Goal: Complete application form

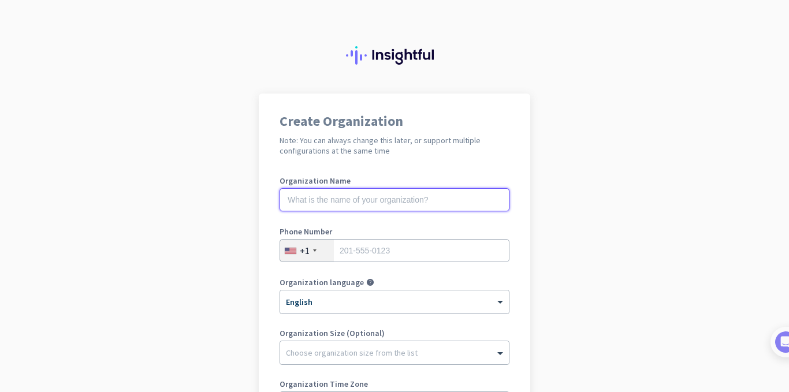
click at [401, 206] on input "text" at bounding box center [395, 199] width 230 height 23
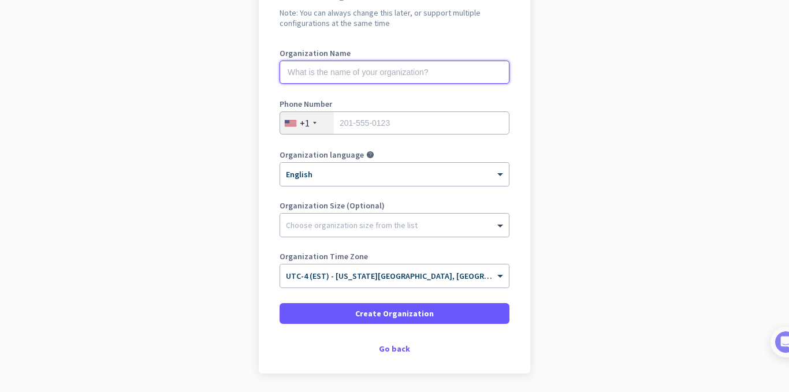
scroll to position [167, 0]
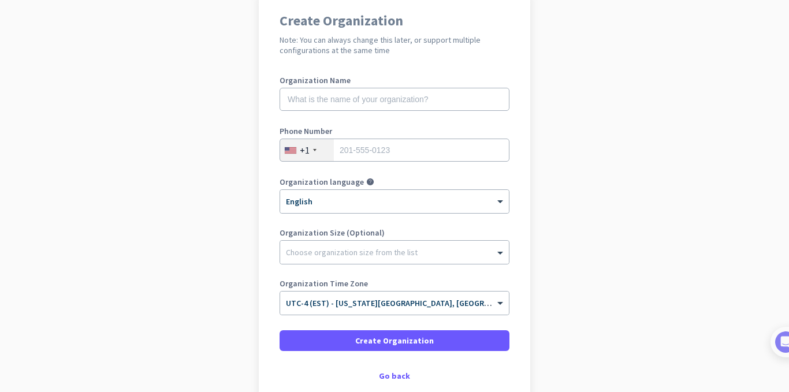
scroll to position [116, 0]
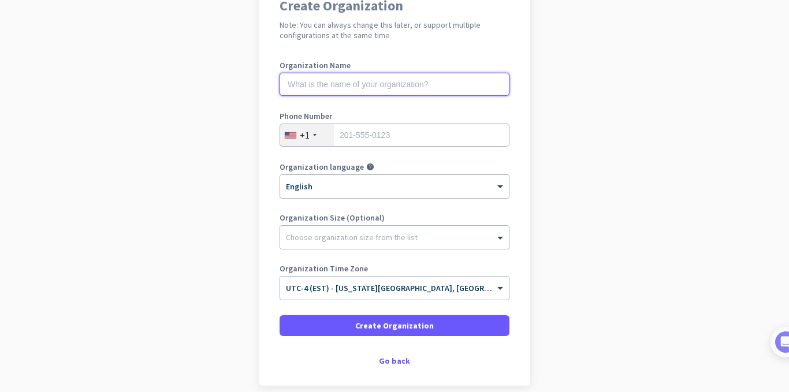
click at [359, 77] on input "text" at bounding box center [395, 84] width 230 height 23
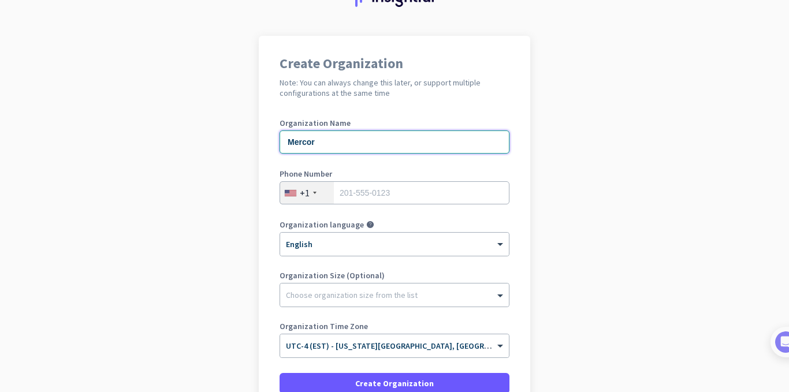
scroll to position [167, 0]
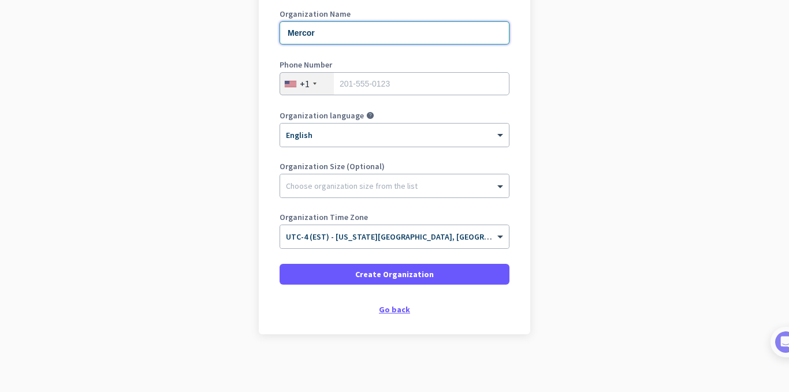
type input "Mercor"
click at [396, 306] on div "Go back" at bounding box center [395, 310] width 230 height 8
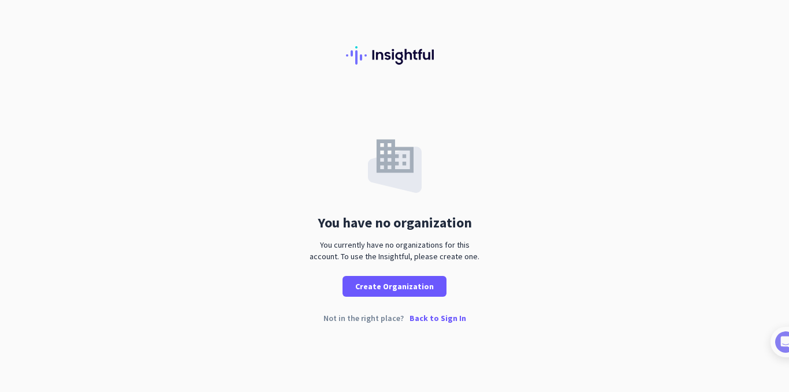
click at [426, 317] on p "Back to Sign In" at bounding box center [438, 318] width 57 height 8
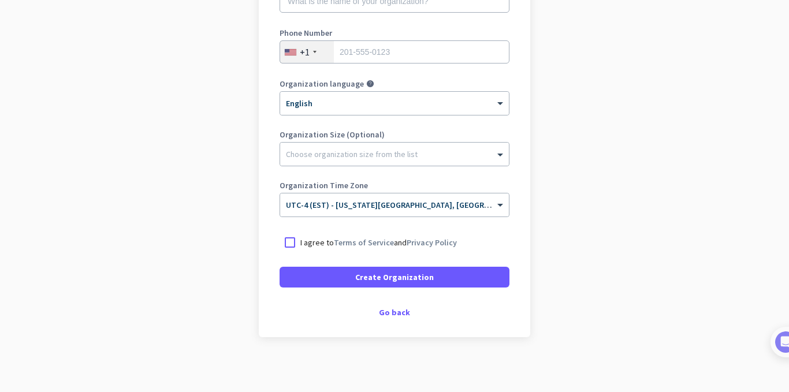
scroll to position [202, 0]
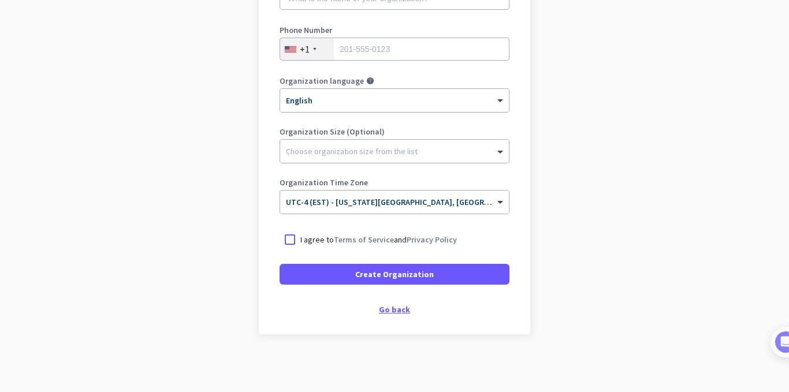
click at [405, 308] on div "Go back" at bounding box center [395, 310] width 230 height 8
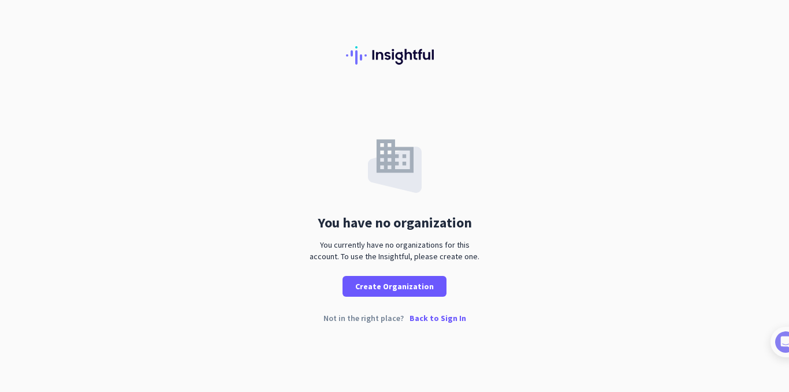
click at [420, 315] on p "Back to Sign In" at bounding box center [438, 318] width 57 height 8
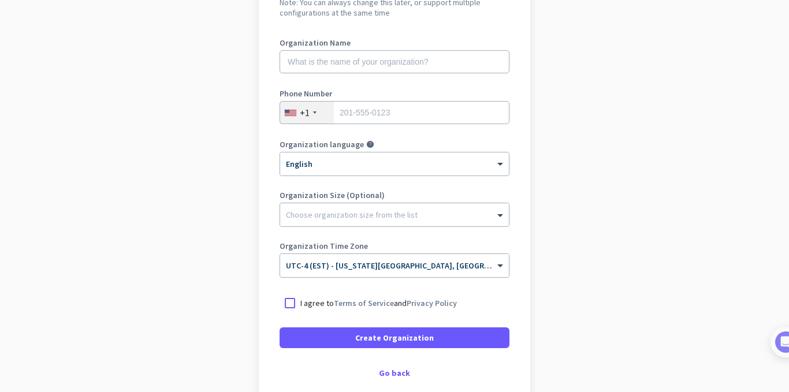
scroll to position [202, 0]
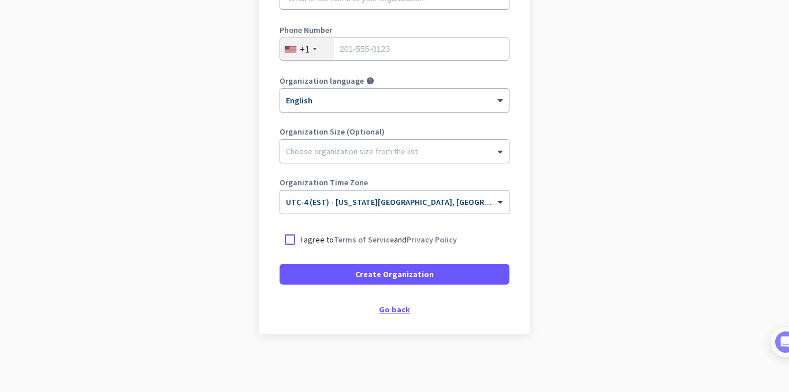
click at [381, 310] on div "Go back" at bounding box center [395, 310] width 230 height 8
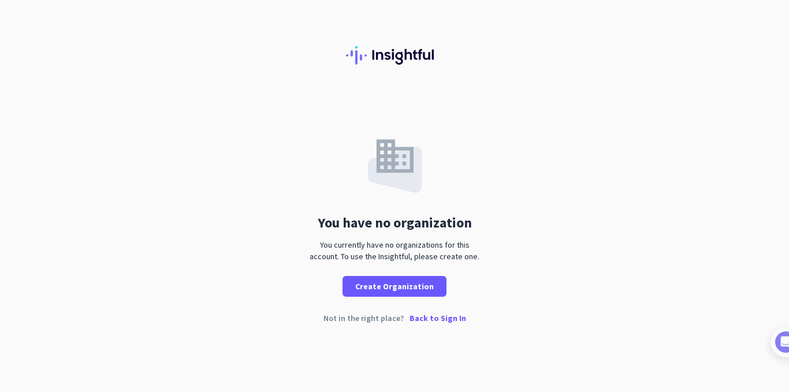
click at [425, 315] on p "Back to Sign In" at bounding box center [438, 318] width 57 height 8
